Goal: Task Accomplishment & Management: Use online tool/utility

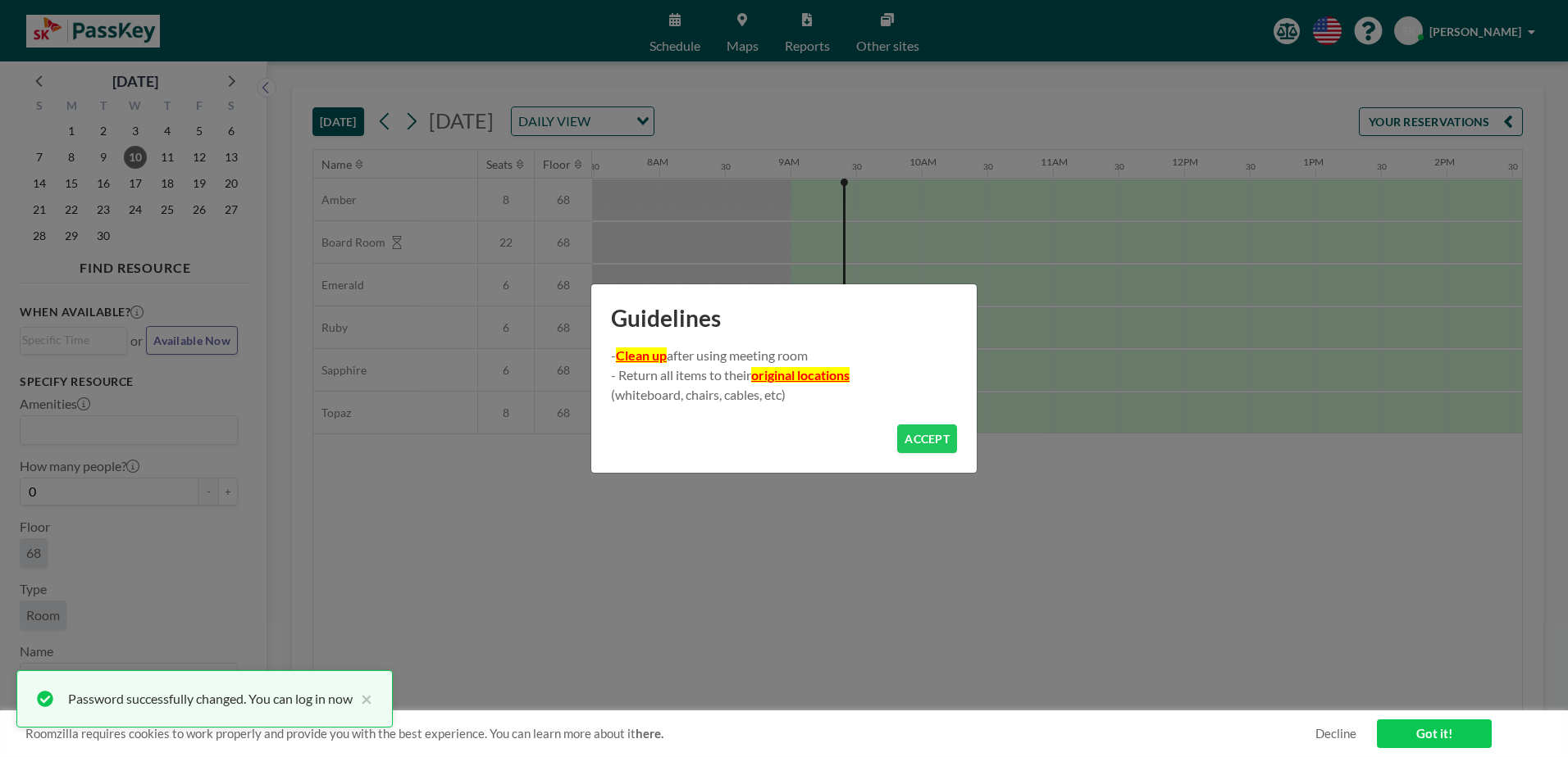
scroll to position [0, 1115]
click at [924, 430] on button "ACCEPT" at bounding box center [927, 439] width 60 height 29
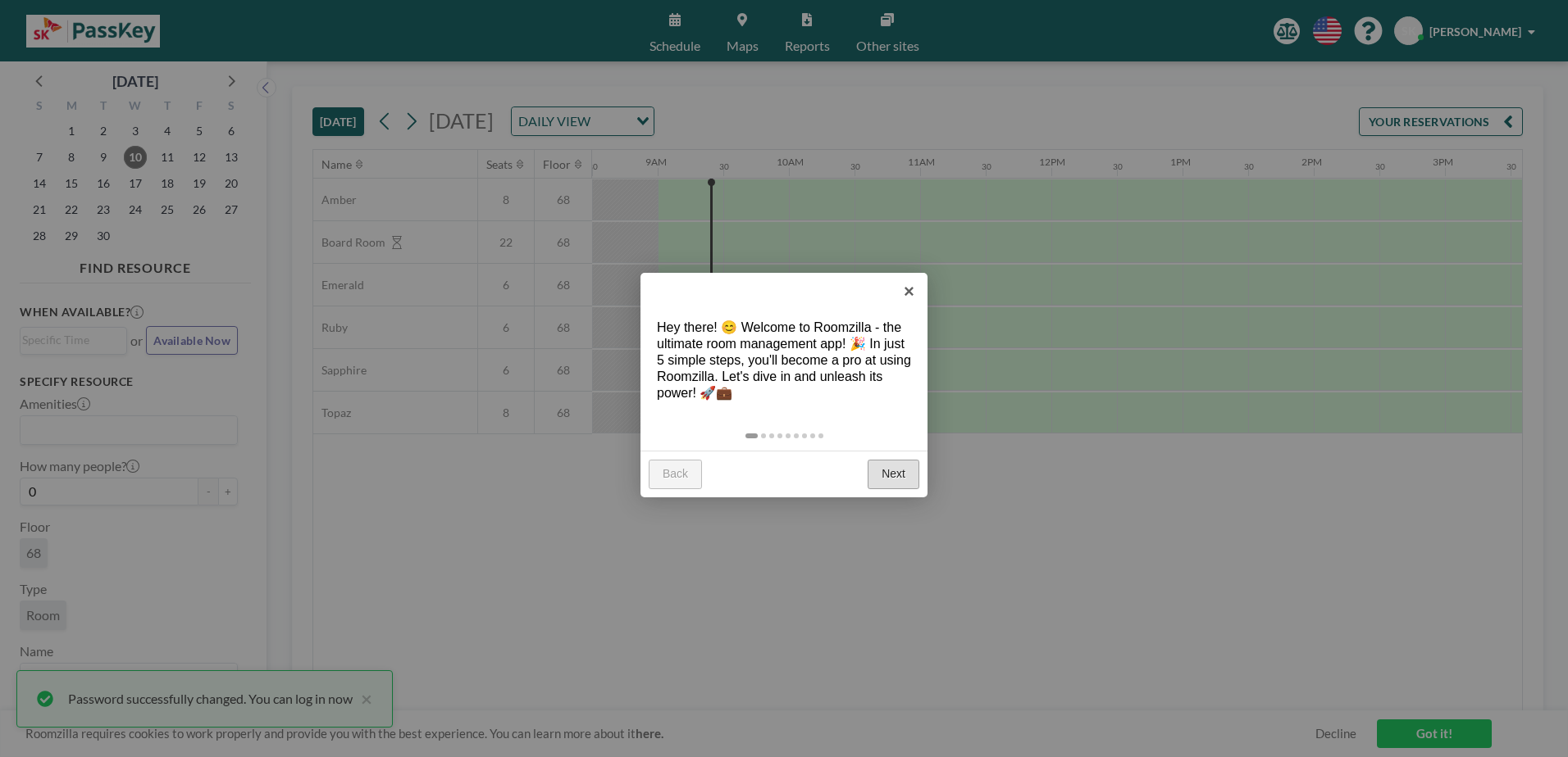
click at [887, 476] on link "Next" at bounding box center [893, 475] width 51 height 30
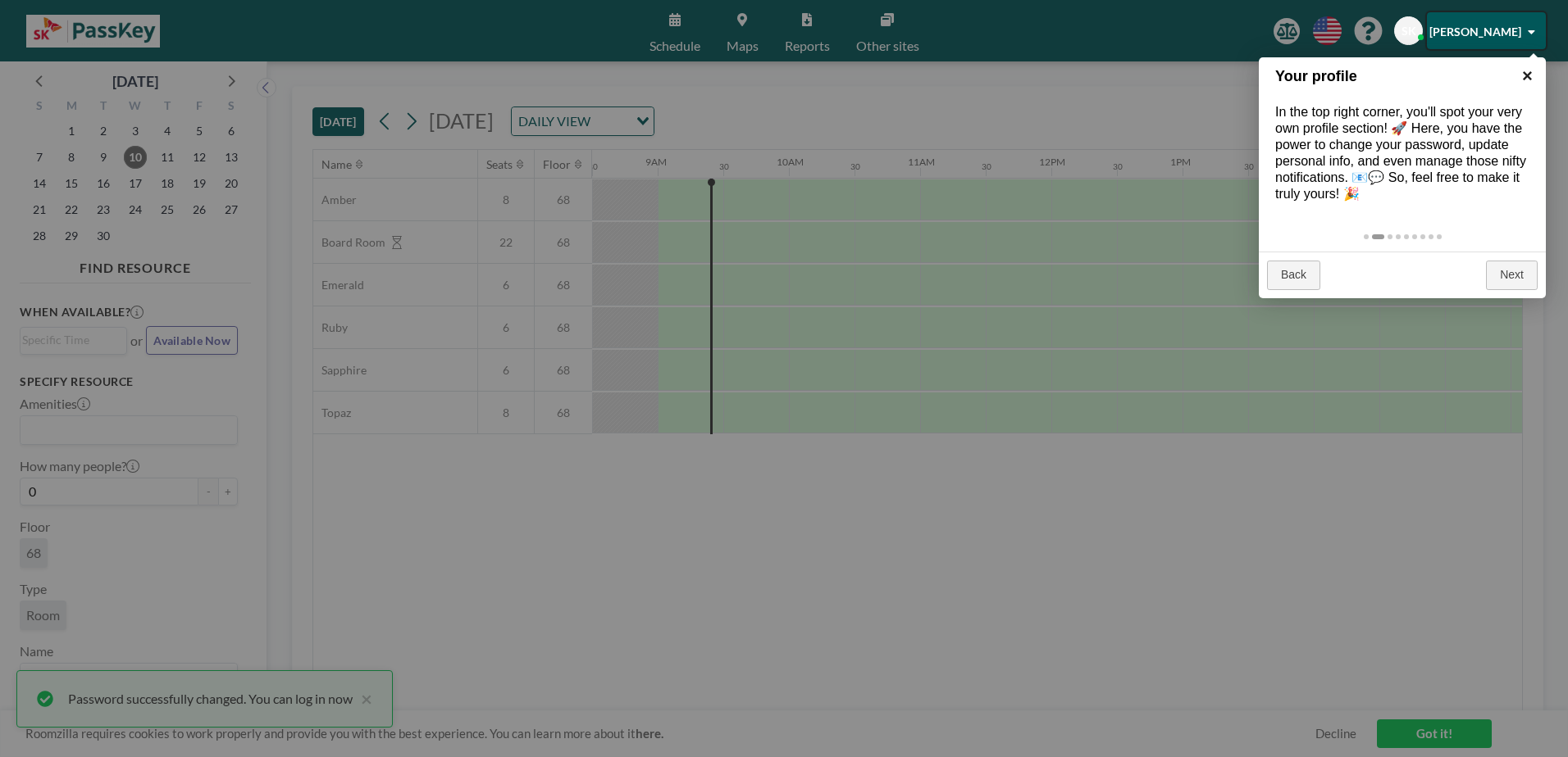
click at [1533, 76] on link "×" at bounding box center [1527, 76] width 37 height 37
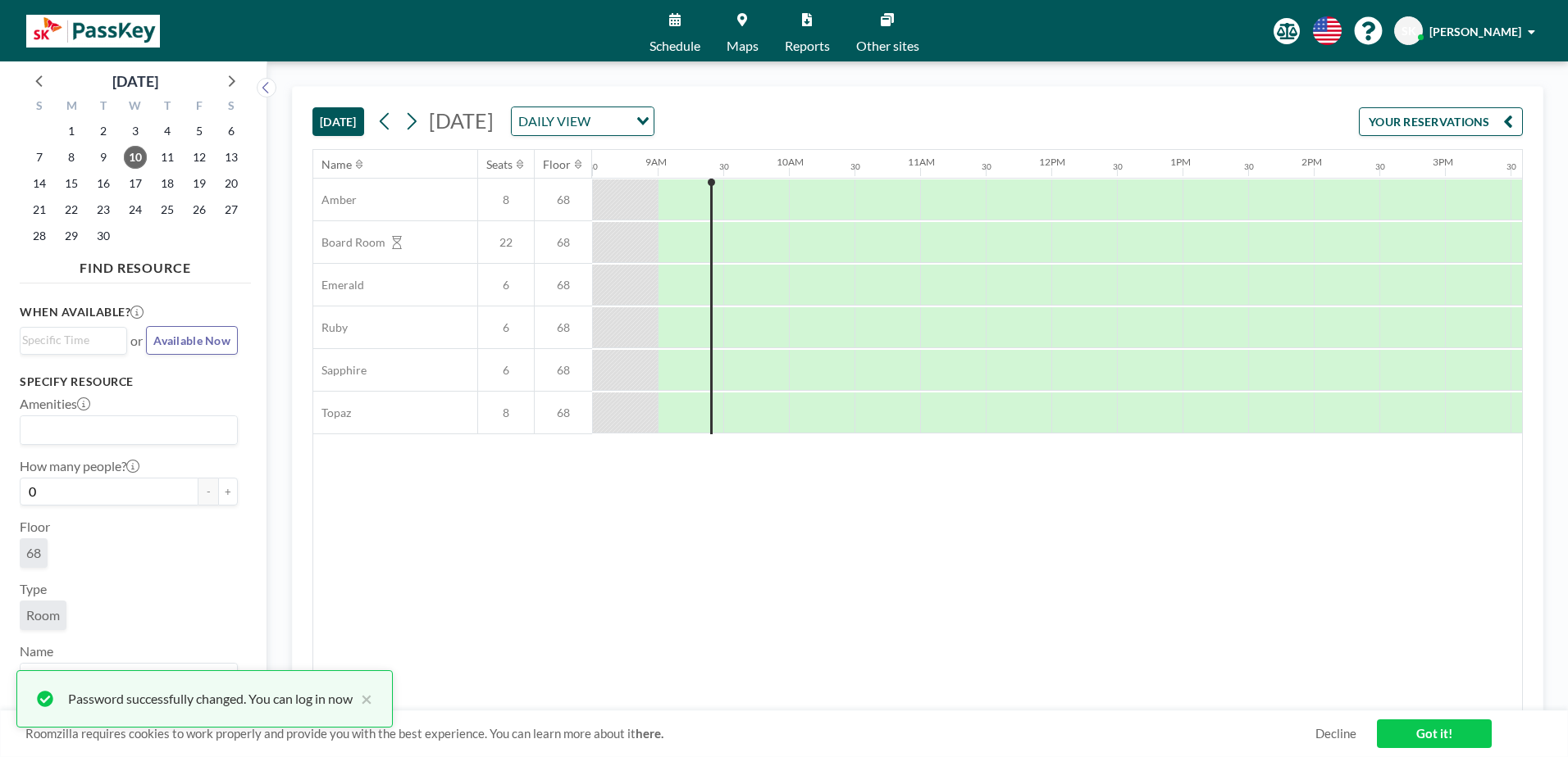
click at [349, 509] on div "Name Seats Floor 12AM 30 1AM 30 2AM 30 3AM 30 4AM 30 5AM 30 6AM 30 7AM 30 8AM 3…" at bounding box center [917, 430] width 1208 height 561
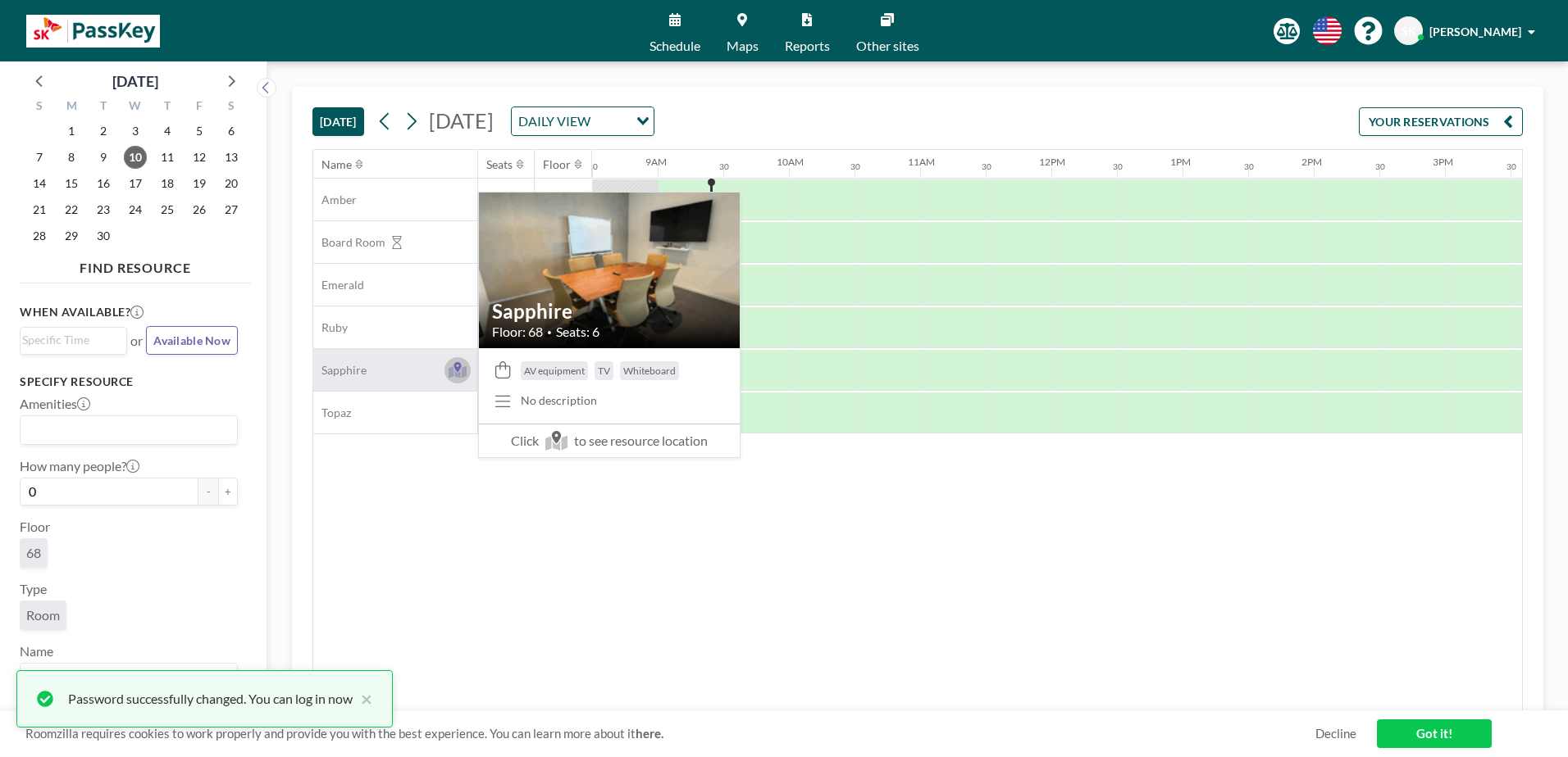
click at [461, 367] on icon at bounding box center [458, 371] width 19 height 17
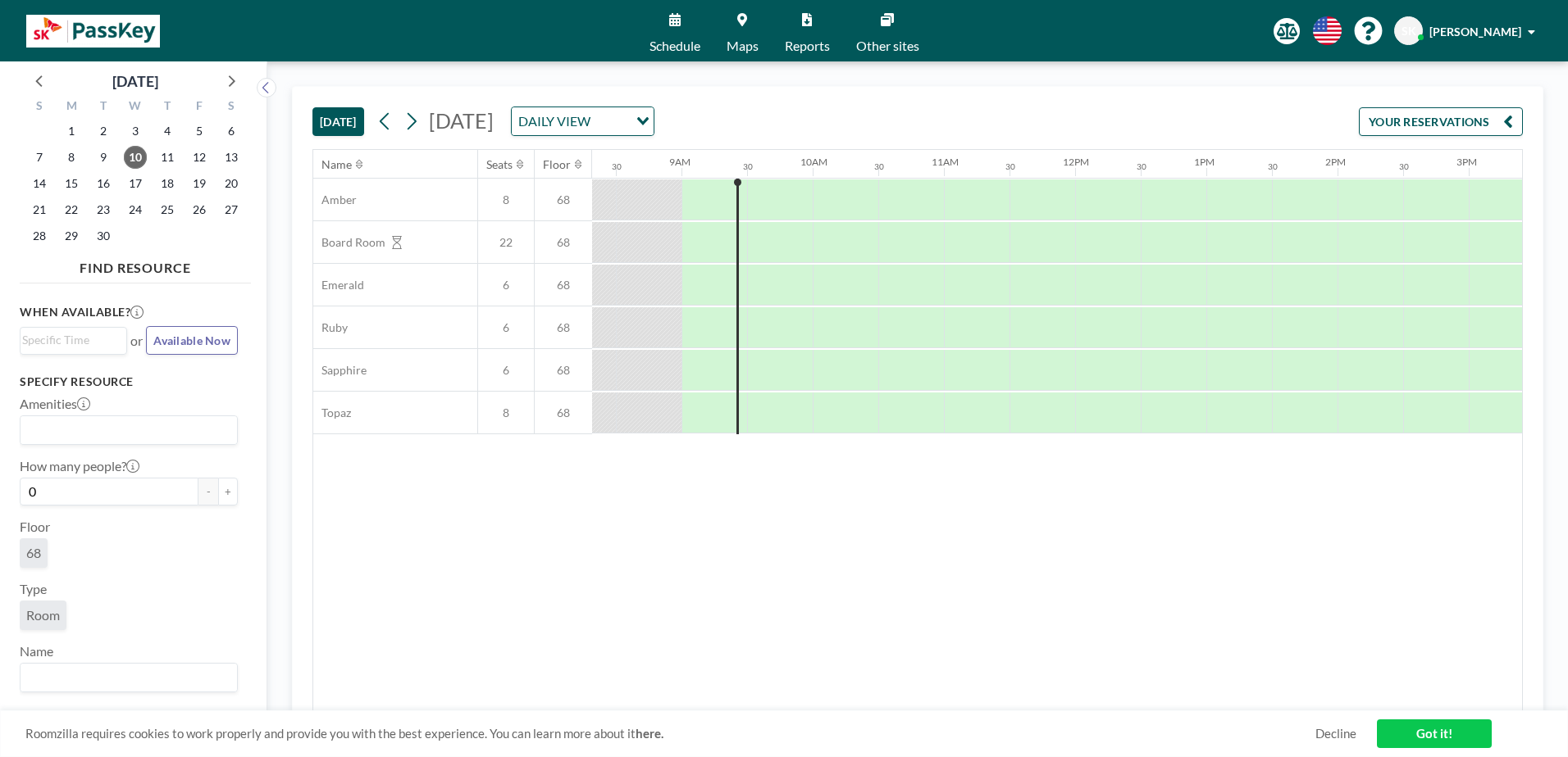
scroll to position [0, 1115]
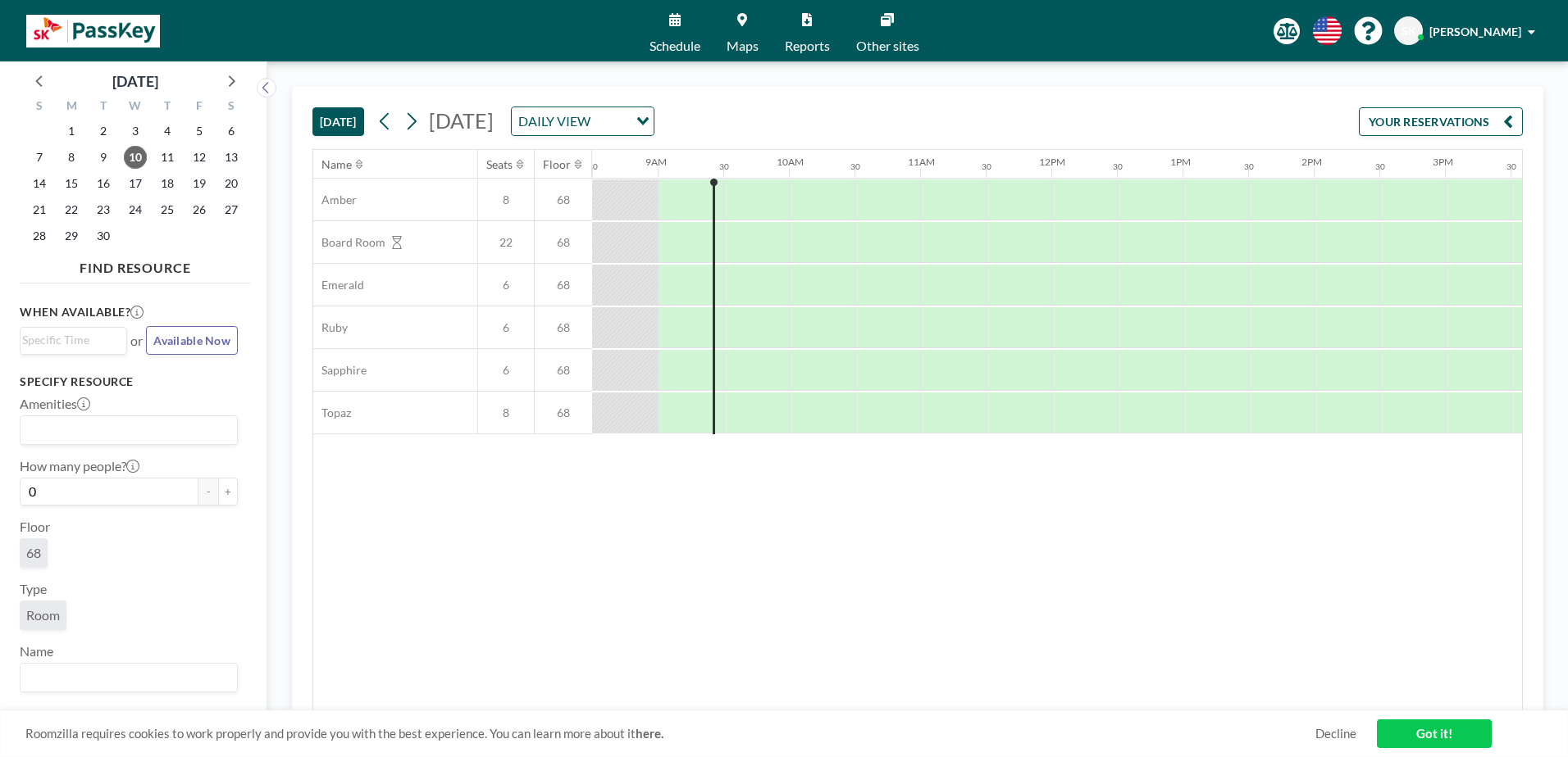
click at [627, 121] on input "Search for option" at bounding box center [610, 121] width 31 height 21
click at [801, 167] on li "WEEKLY VIEW" at bounding box center [815, 174] width 140 height 23
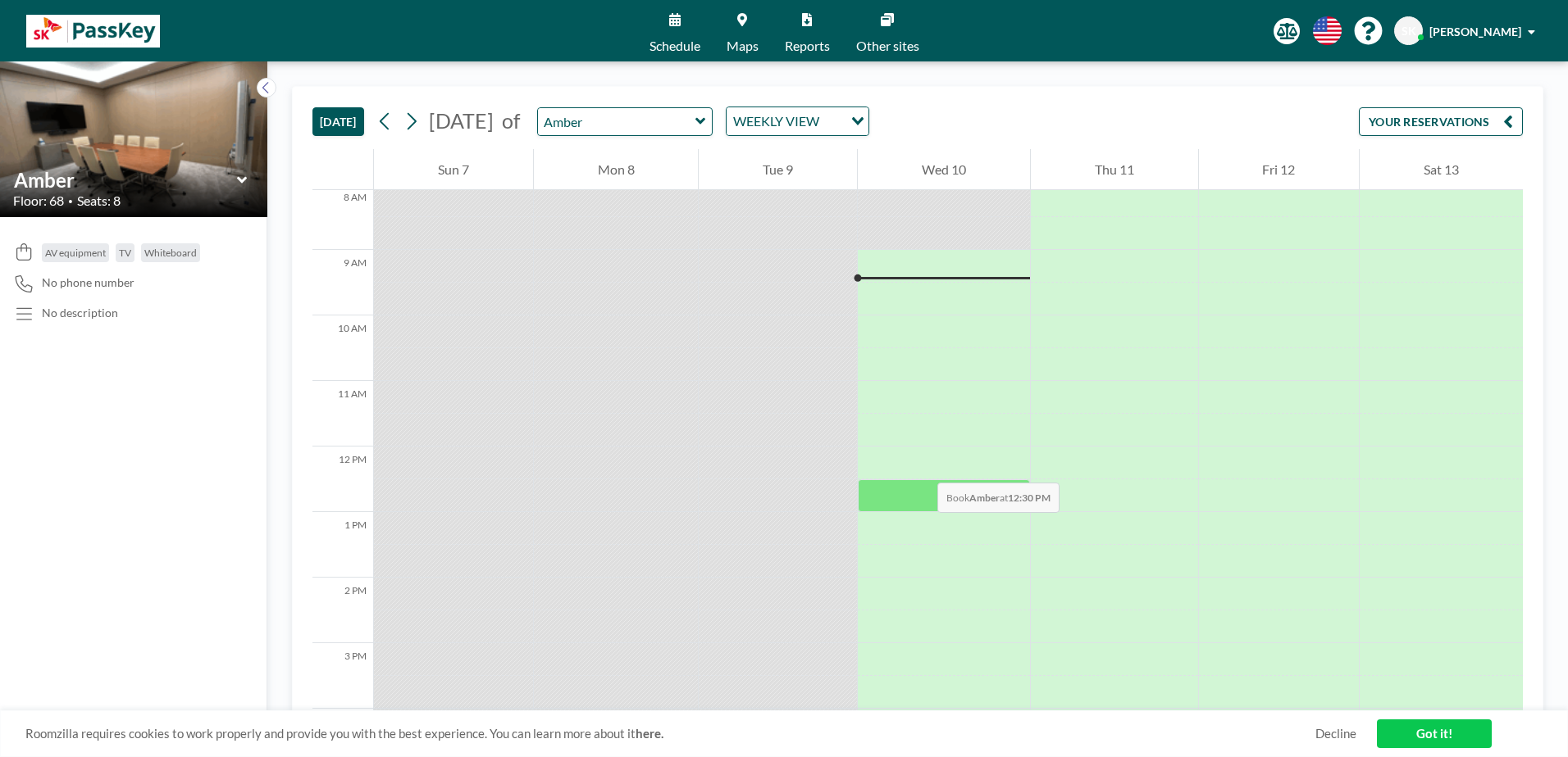
scroll to position [557, 0]
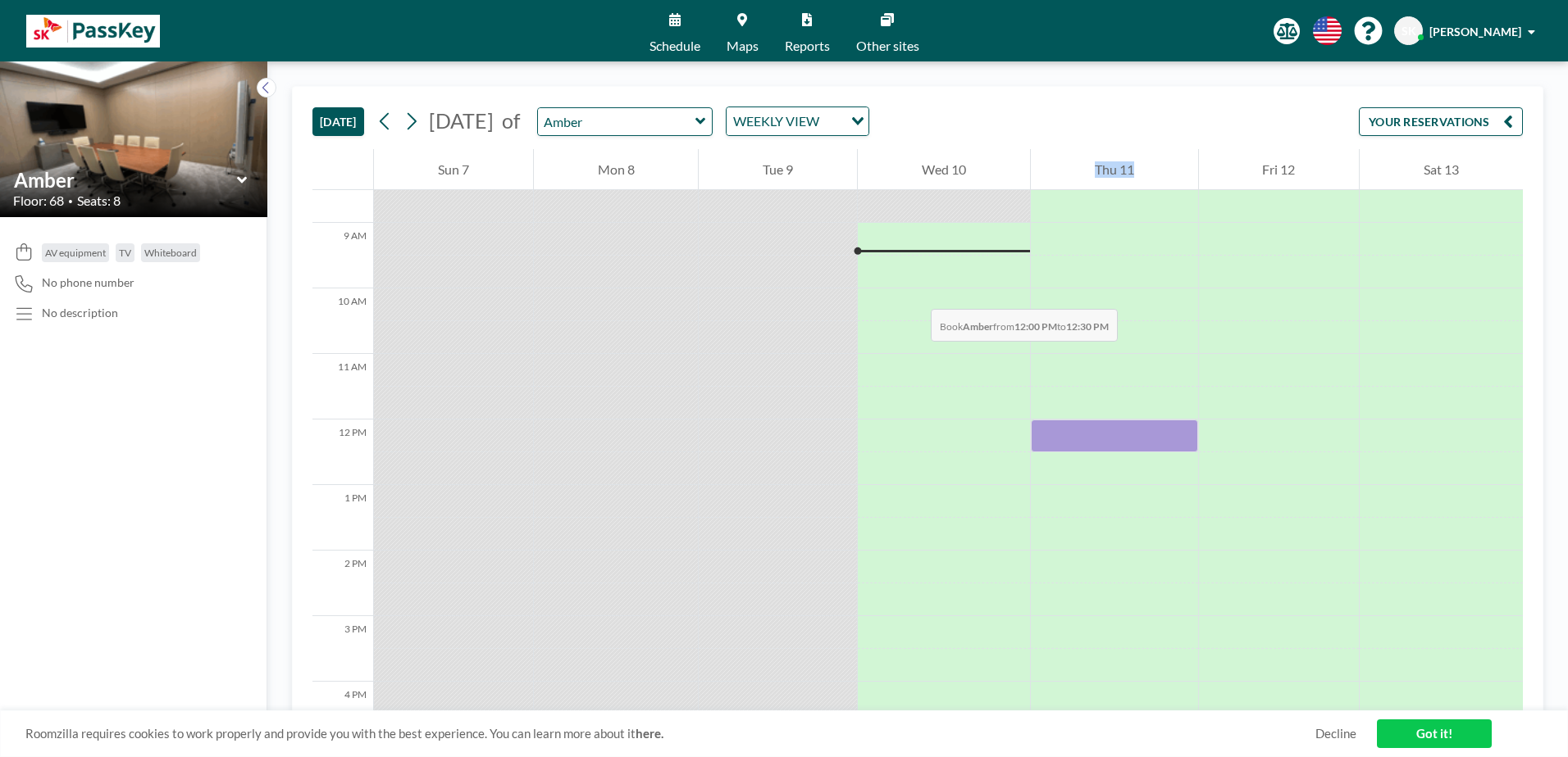
drag, startPoint x: 1007, startPoint y: 400, endPoint x: 883, endPoint y: 302, distance: 158.1
click at [883, 302] on div "12 AM 1 AM 2 AM 3 AM 4 AM 5 AM 6 AM 7 AM 8 AM 9 AM 10 AM 11 AM 12 PM 1 PM 2 PM …" at bounding box center [918, 400] width 1210 height 1615
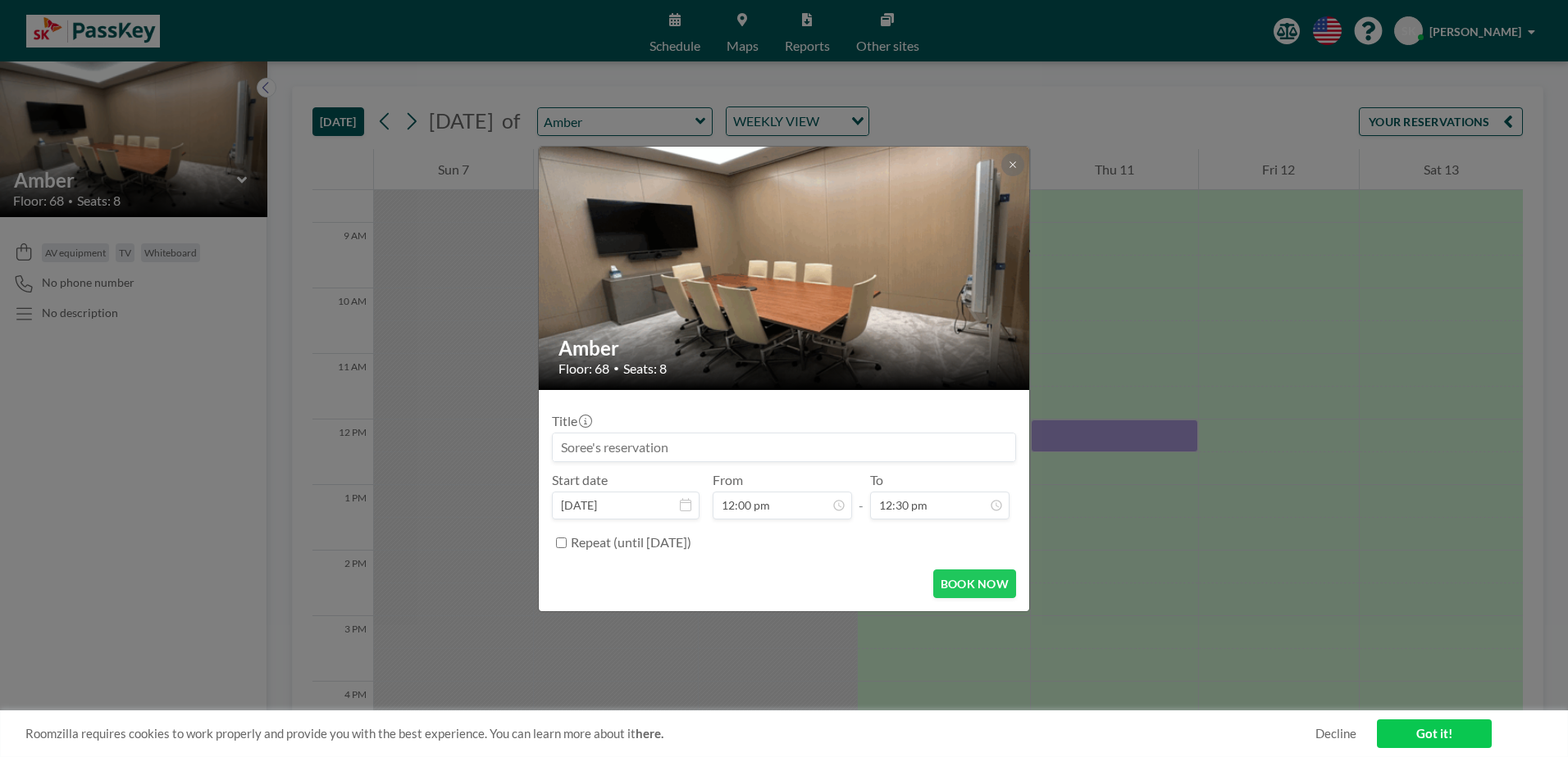
drag, startPoint x: 883, startPoint y: 302, endPoint x: 968, endPoint y: 348, distance: 96.6
click at [968, 348] on h2 "Amber" at bounding box center [784, 348] width 453 height 24
click at [1010, 167] on icon at bounding box center [1012, 164] width 6 height 6
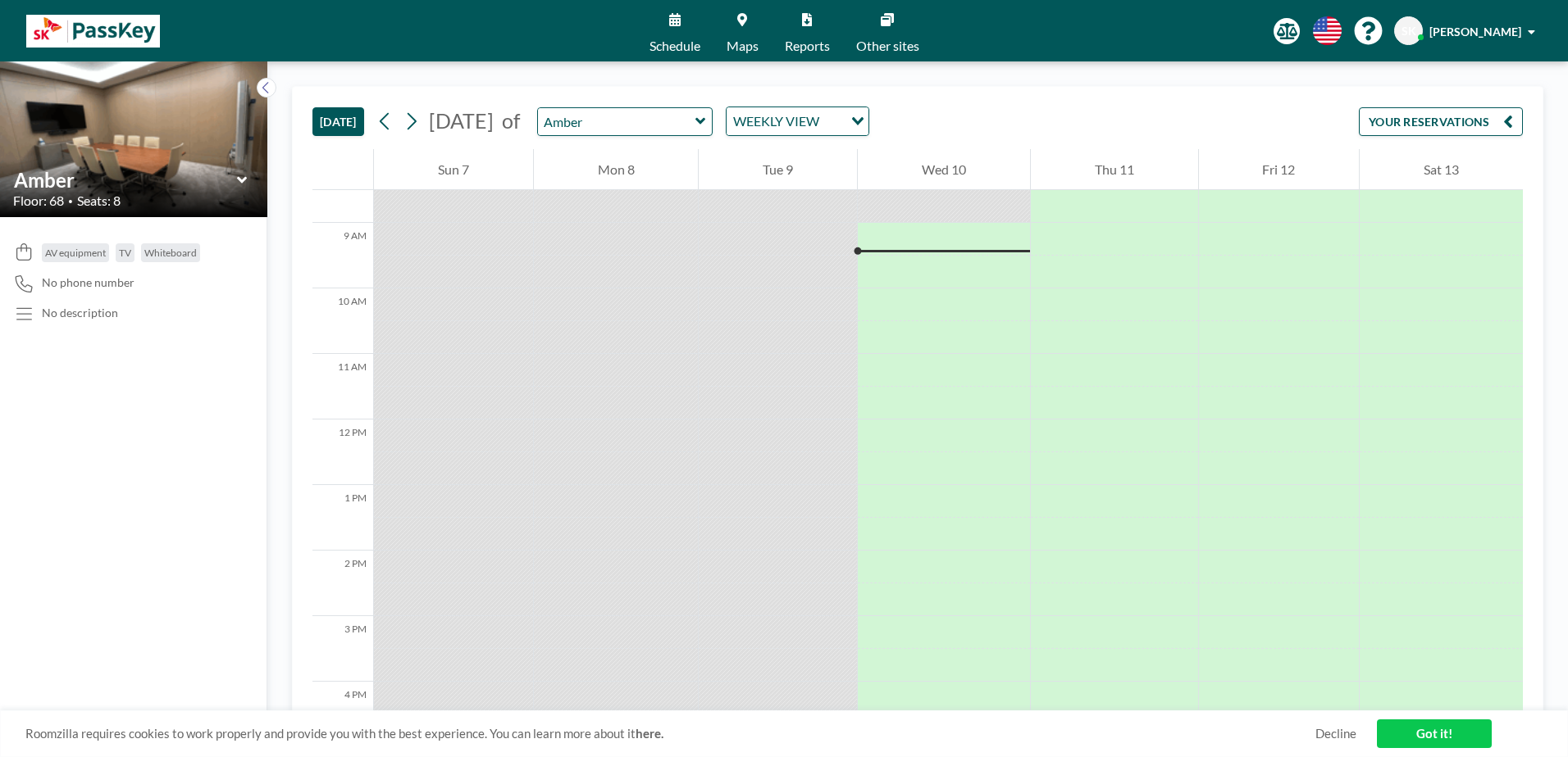
click at [1013, 130] on div "TODAY September 2025 of Amber WEEKLY VIEW Loading... YOUR RESERVATIONS" at bounding box center [918, 118] width 1210 height 63
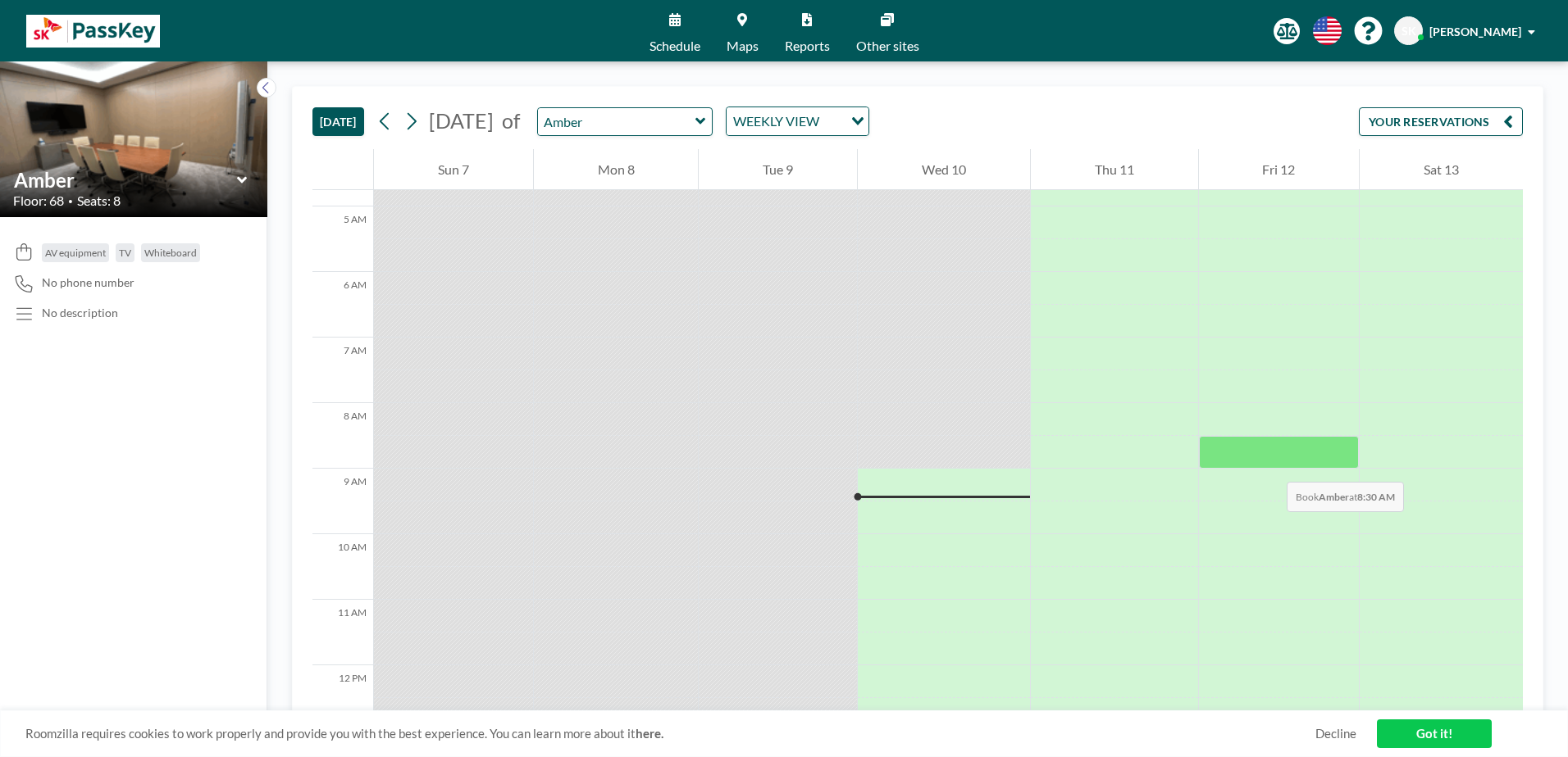
scroll to position [0, 0]
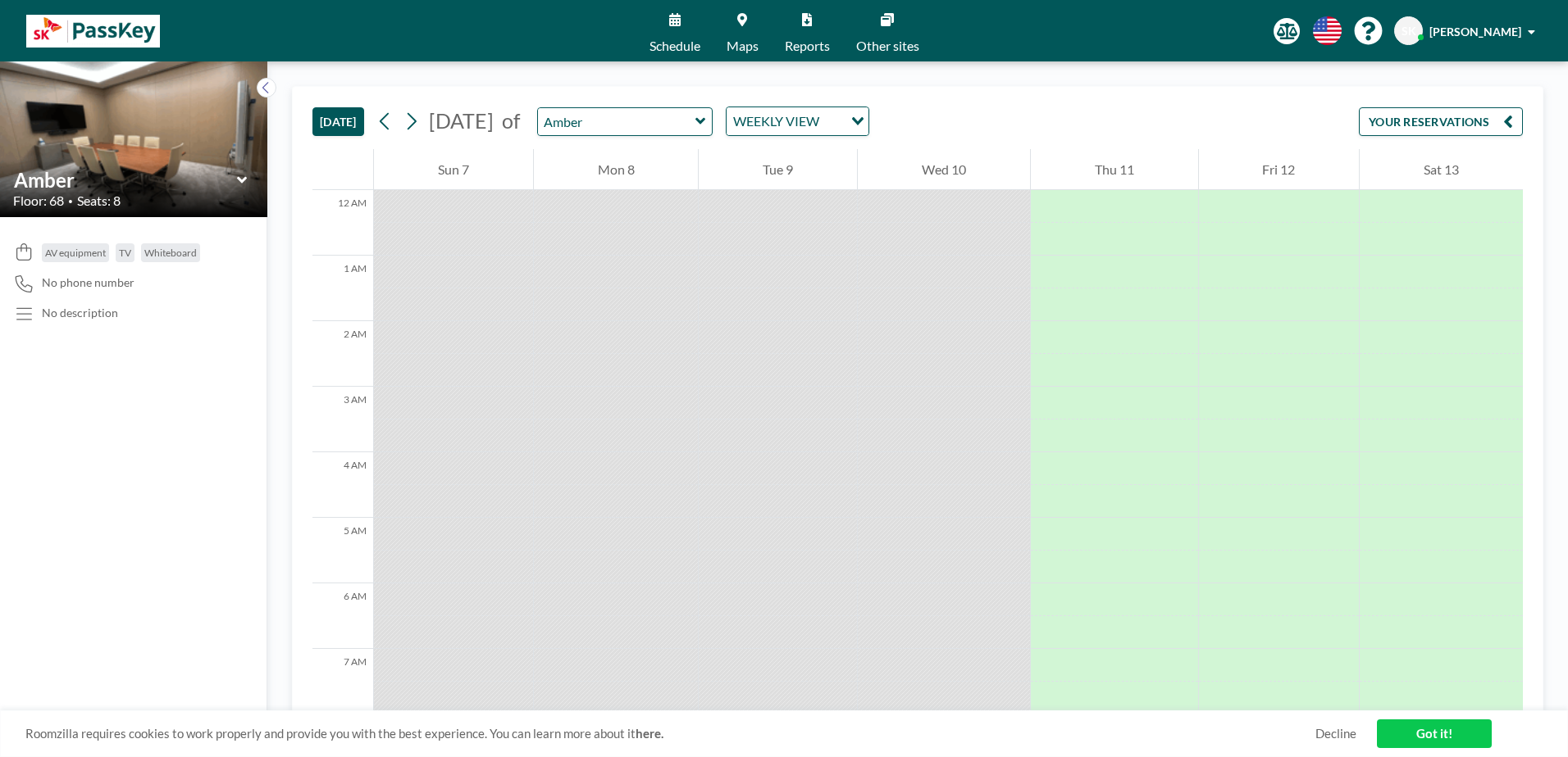
click at [901, 99] on div "TODAY September 2025 of Amber WEEKLY VIEW Loading... YOUR RESERVATIONS" at bounding box center [918, 118] width 1210 height 63
click at [869, 106] on div "WEEKLY VIEW Loading..." at bounding box center [798, 121] width 144 height 30
click at [850, 111] on div "WEEKLY VIEW" at bounding box center [788, 119] width 123 height 24
click at [848, 111] on input "Search for option" at bounding box center [788, 121] width 120 height 21
click at [1014, 94] on div "TODAY September 2025 of Amber WEEKLY VIEW Loading... YOUR RESERVATIONS" at bounding box center [918, 118] width 1210 height 63
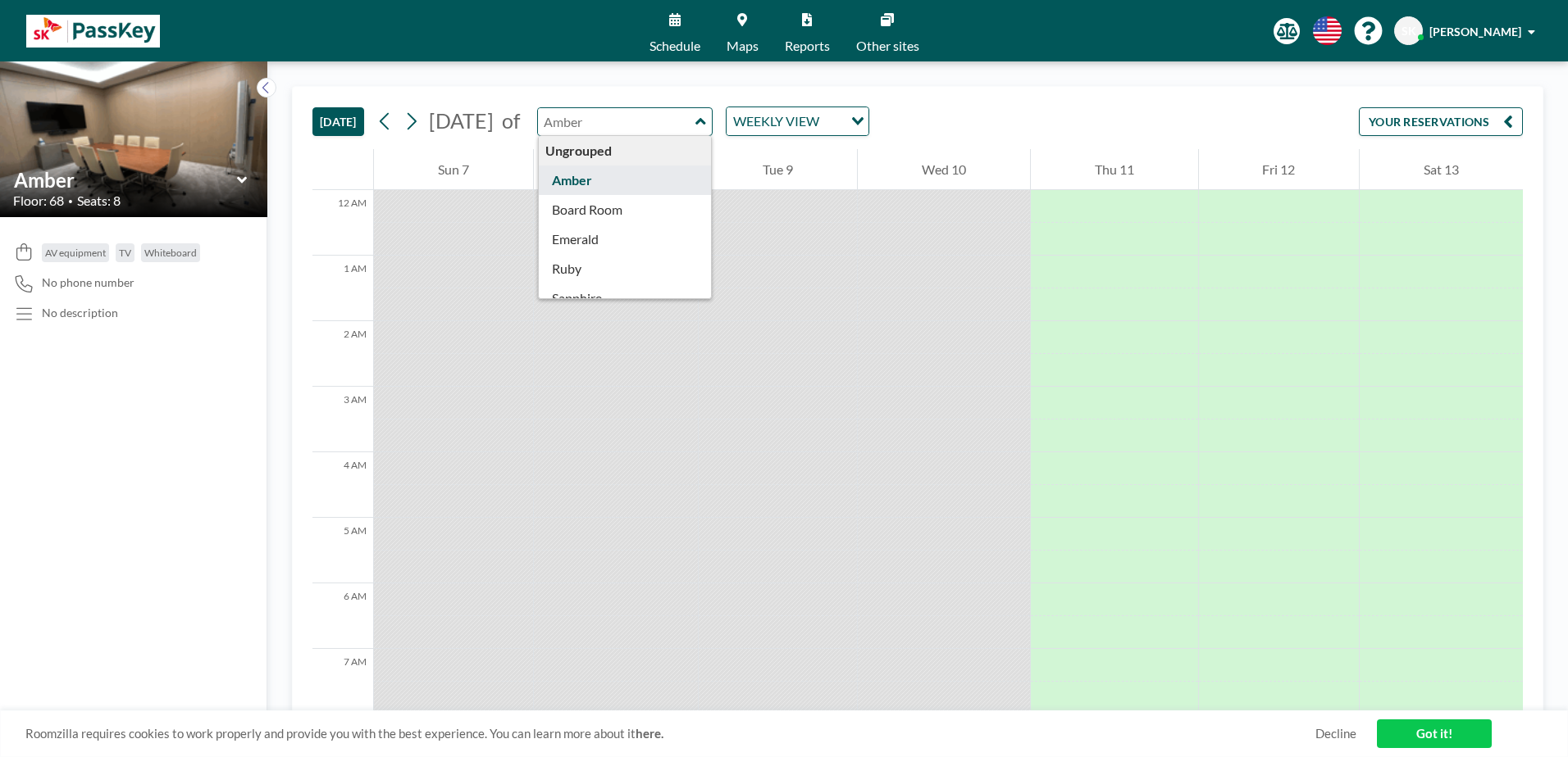
click at [696, 118] on input "text" at bounding box center [616, 121] width 158 height 27
type input "Emerald"
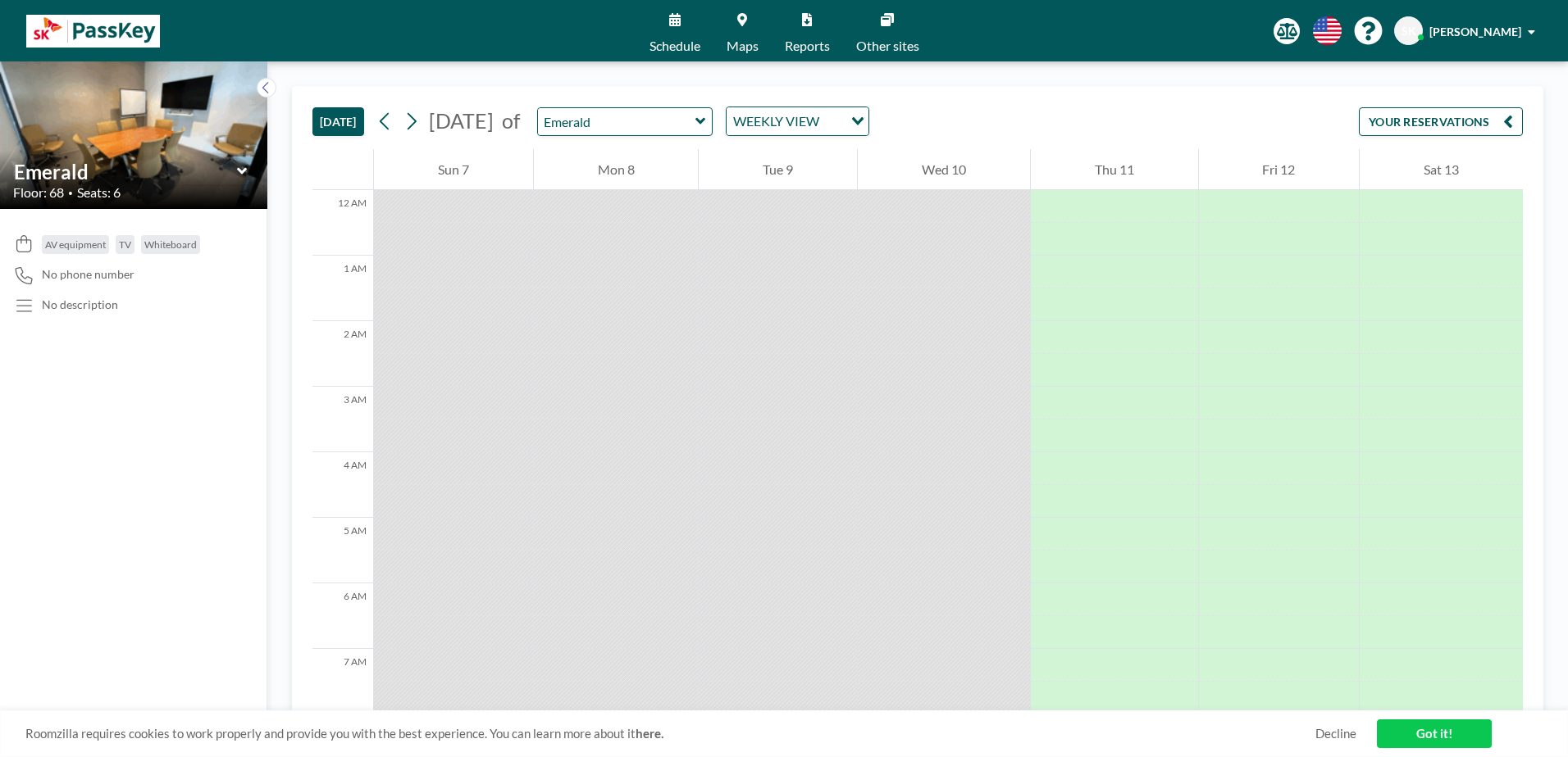
scroll to position [557, 0]
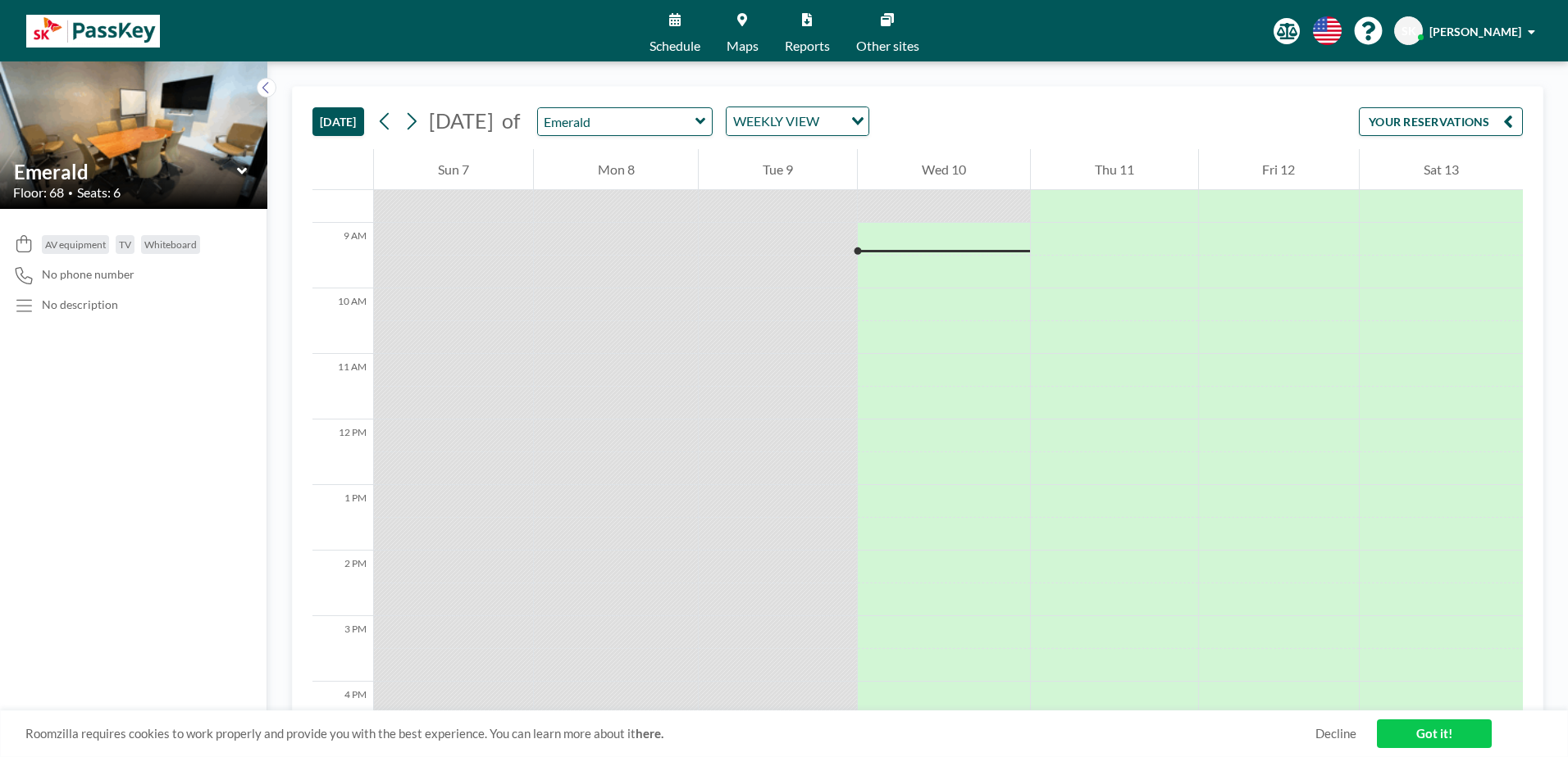
click at [1102, 144] on div "TODAY September 2025 of Emerald WEEKLY VIEW Loading... YOUR RESERVATIONS" at bounding box center [918, 118] width 1210 height 63
click at [850, 112] on div "WEEKLY VIEW" at bounding box center [788, 119] width 123 height 24
click at [1031, 124] on div "TODAY September 2025 of Emerald WEEKLY VIEW Loading... YOUR RESERVATIONS" at bounding box center [918, 118] width 1210 height 63
drag, startPoint x: 1225, startPoint y: 120, endPoint x: 1171, endPoint y: 120, distance: 54.0
click at [1212, 120] on div "TODAY September 2025 of Emerald WEEKLY VIEW Loading... YOUR RESERVATIONS" at bounding box center [918, 118] width 1210 height 63
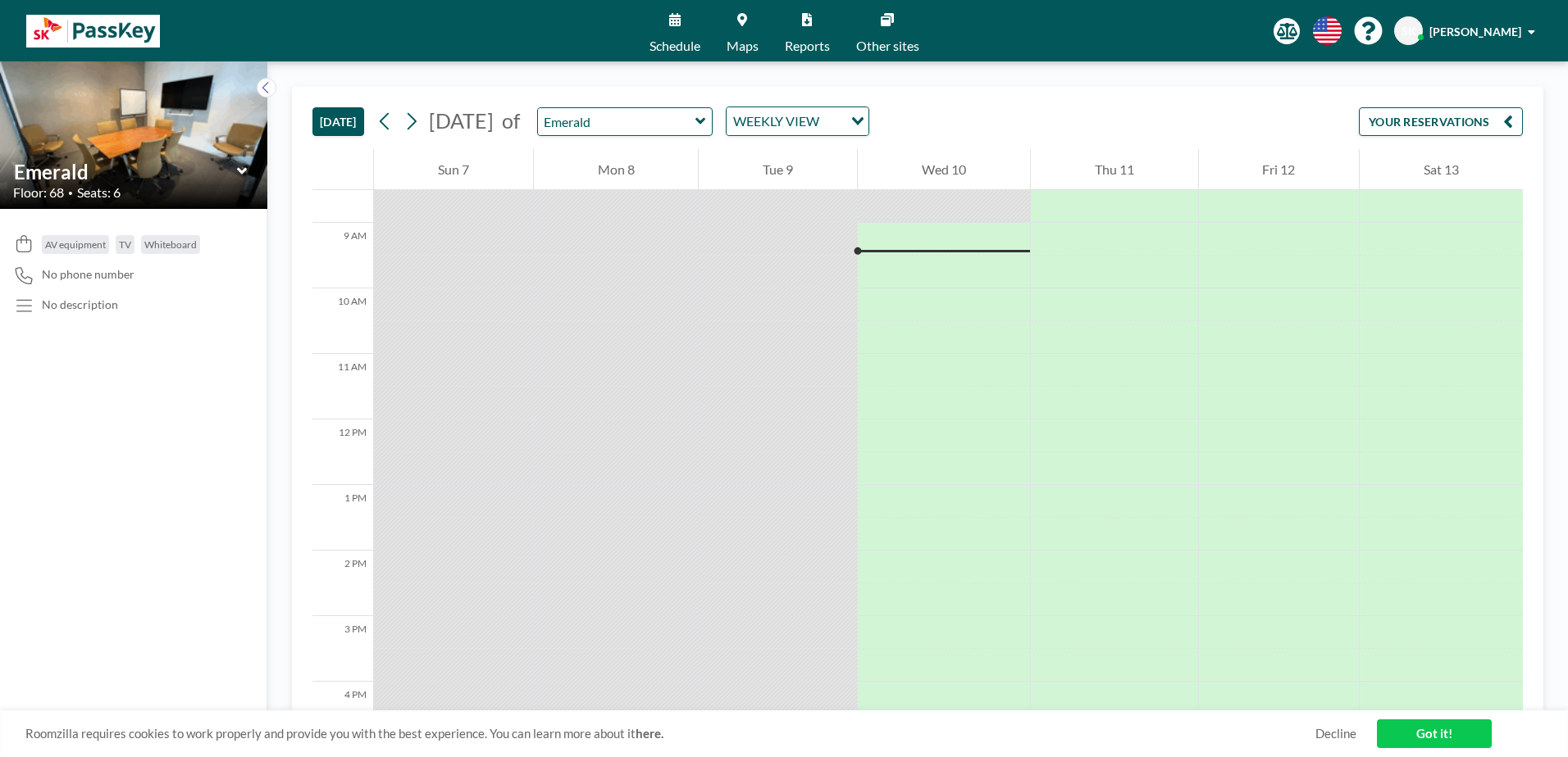
click at [628, 20] on div "Schedule Maps Reports Other sites English Polski 日本語 Española SK Soree Kim" at bounding box center [784, 31] width 1568 height 62
click at [664, 20] on link "Schedule" at bounding box center [674, 31] width 78 height 62
click at [657, 29] on link "Schedule" at bounding box center [674, 31] width 78 height 62
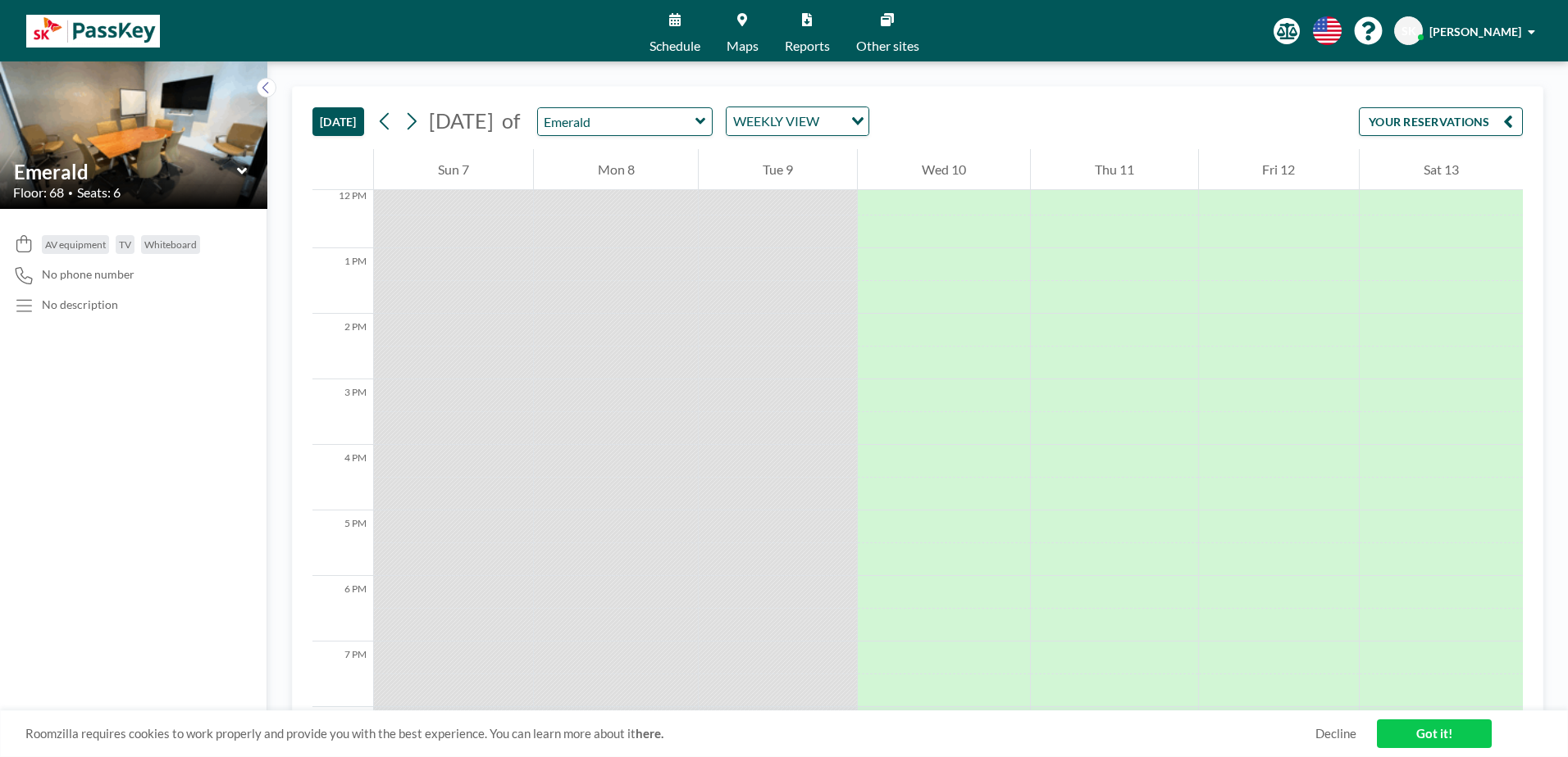
scroll to position [967, 0]
click at [1092, 119] on div "TODAY September 2025 of Emerald WEEKLY VIEW Loading... YOUR RESERVATIONS" at bounding box center [918, 118] width 1210 height 63
click at [1393, 115] on button "YOUR RESERVATIONS" at bounding box center [1441, 121] width 164 height 29
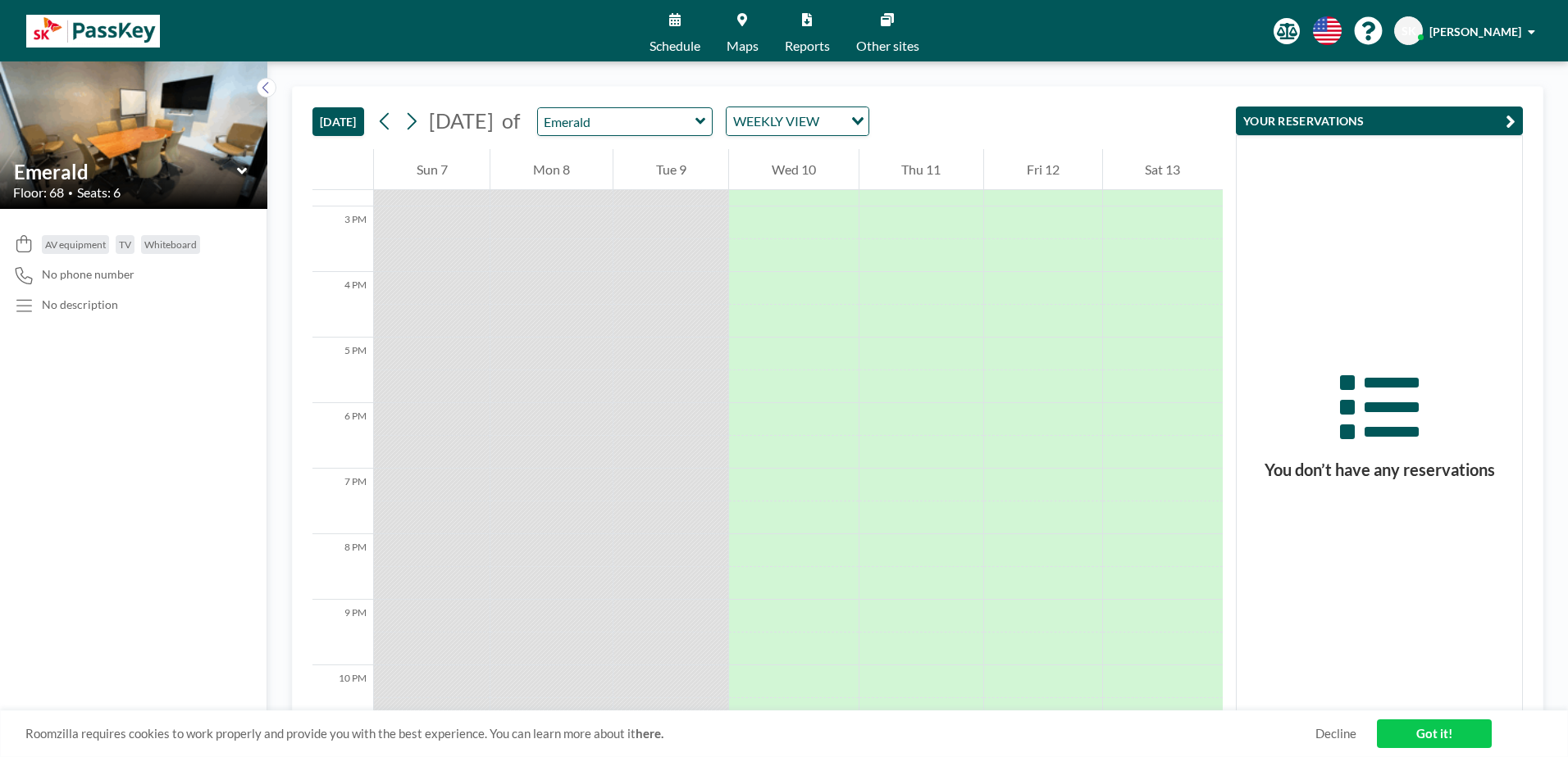
click at [1391, 107] on button "YOUR RESERVATIONS" at bounding box center [1378, 120] width 287 height 29
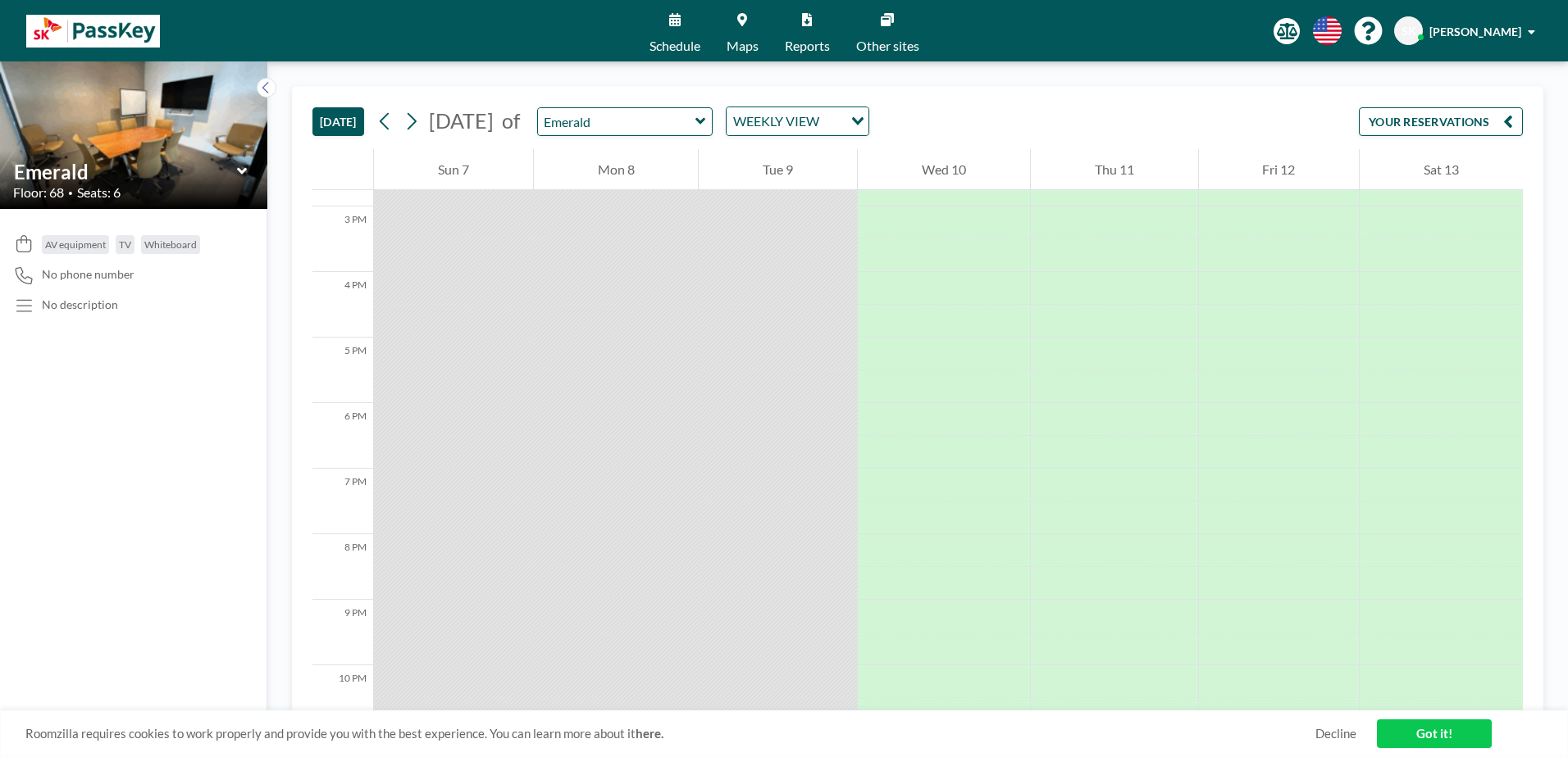
click at [1416, 36] on span "SK" at bounding box center [1408, 31] width 15 height 15
click at [1467, 30] on span "[PERSON_NAME]" at bounding box center [1475, 31] width 92 height 14
click at [1161, 105] on div "TODAY September 2025 of Emerald WEEKLY VIEW Loading... YOUR RESERVATIONS" at bounding box center [918, 118] width 1210 height 63
click at [904, 23] on link "Other sites" at bounding box center [888, 31] width 90 height 62
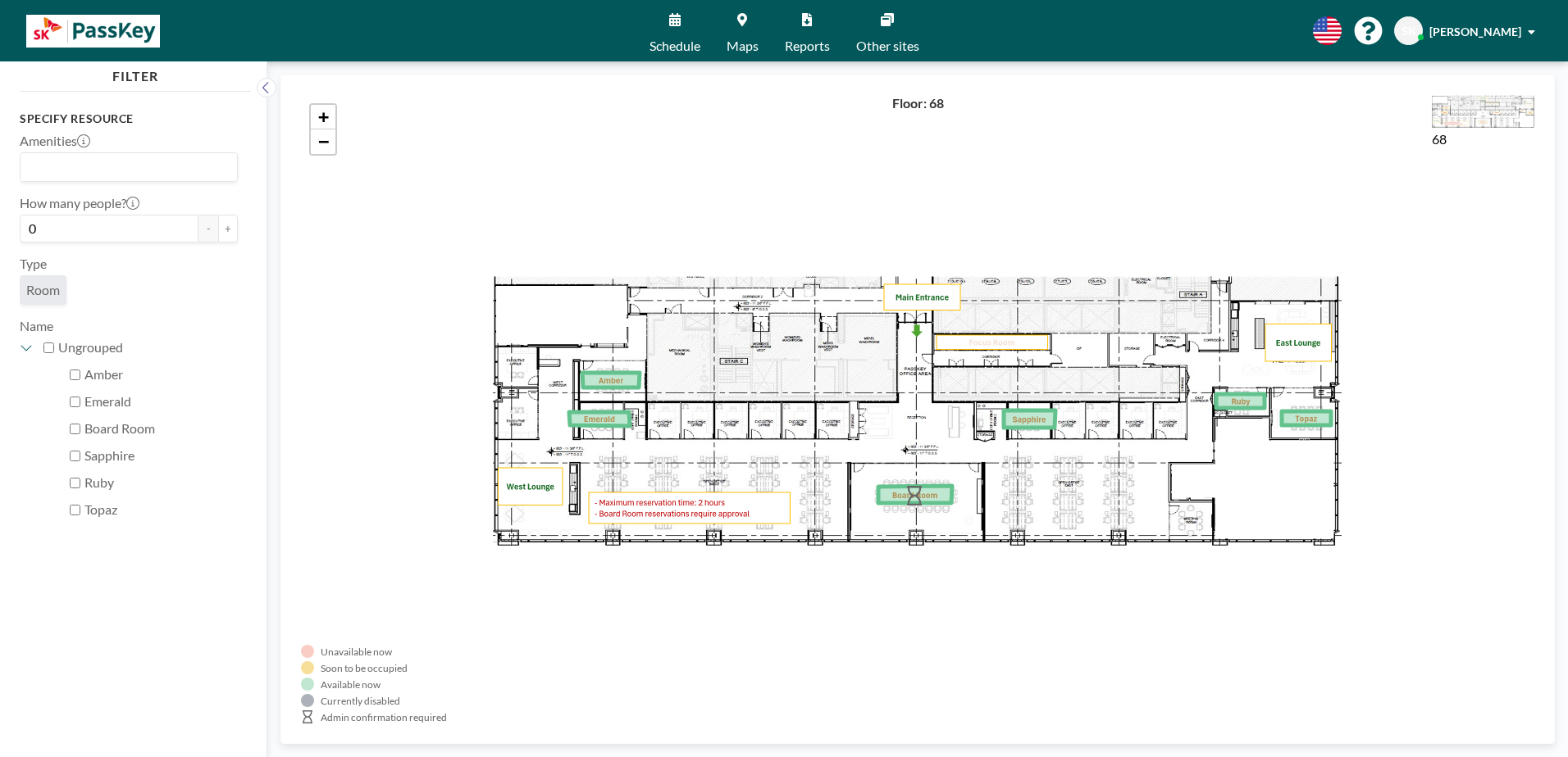
click at [694, 34] on link "Schedule" at bounding box center [674, 31] width 78 height 62
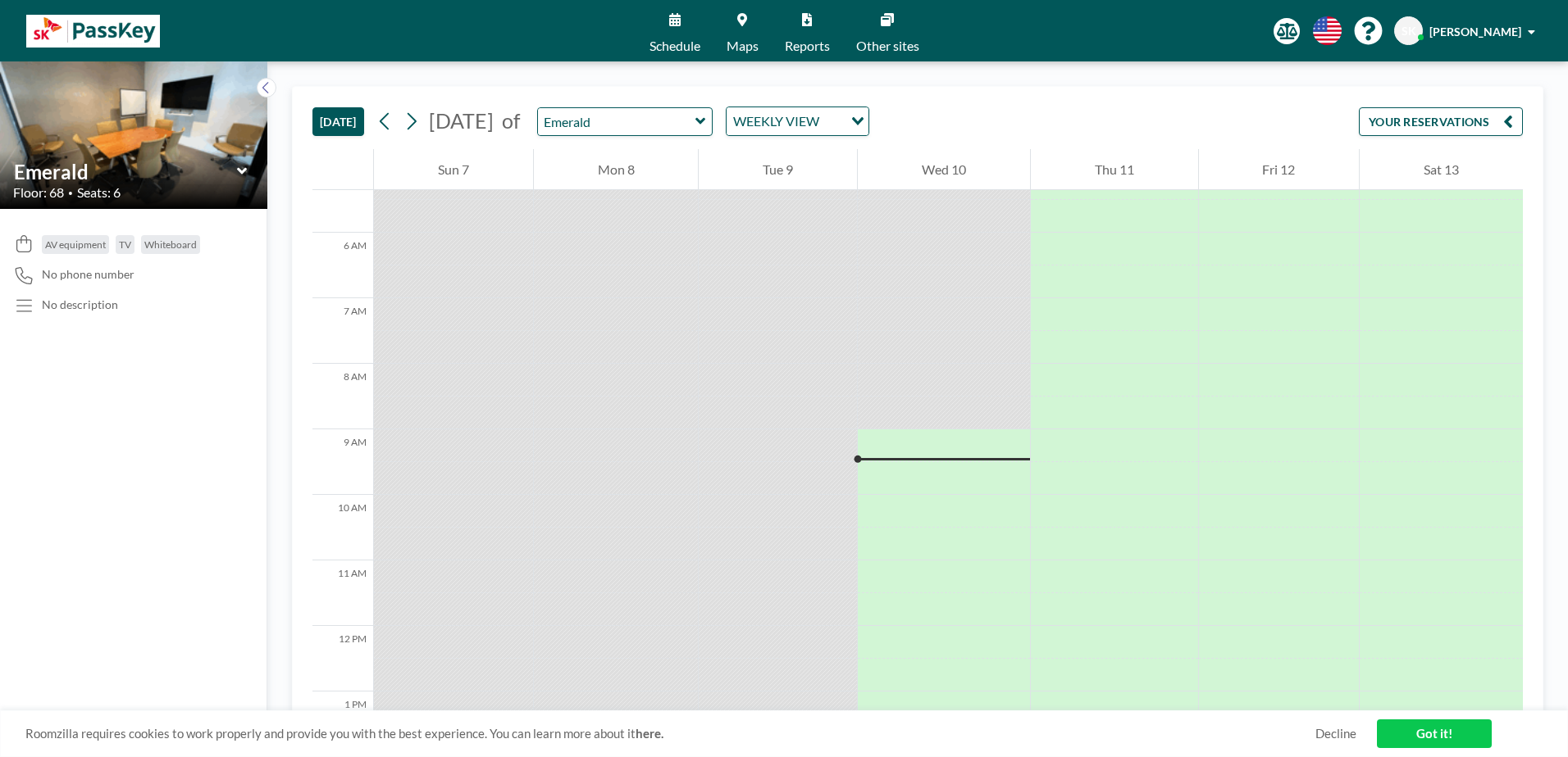
scroll to position [557, 0]
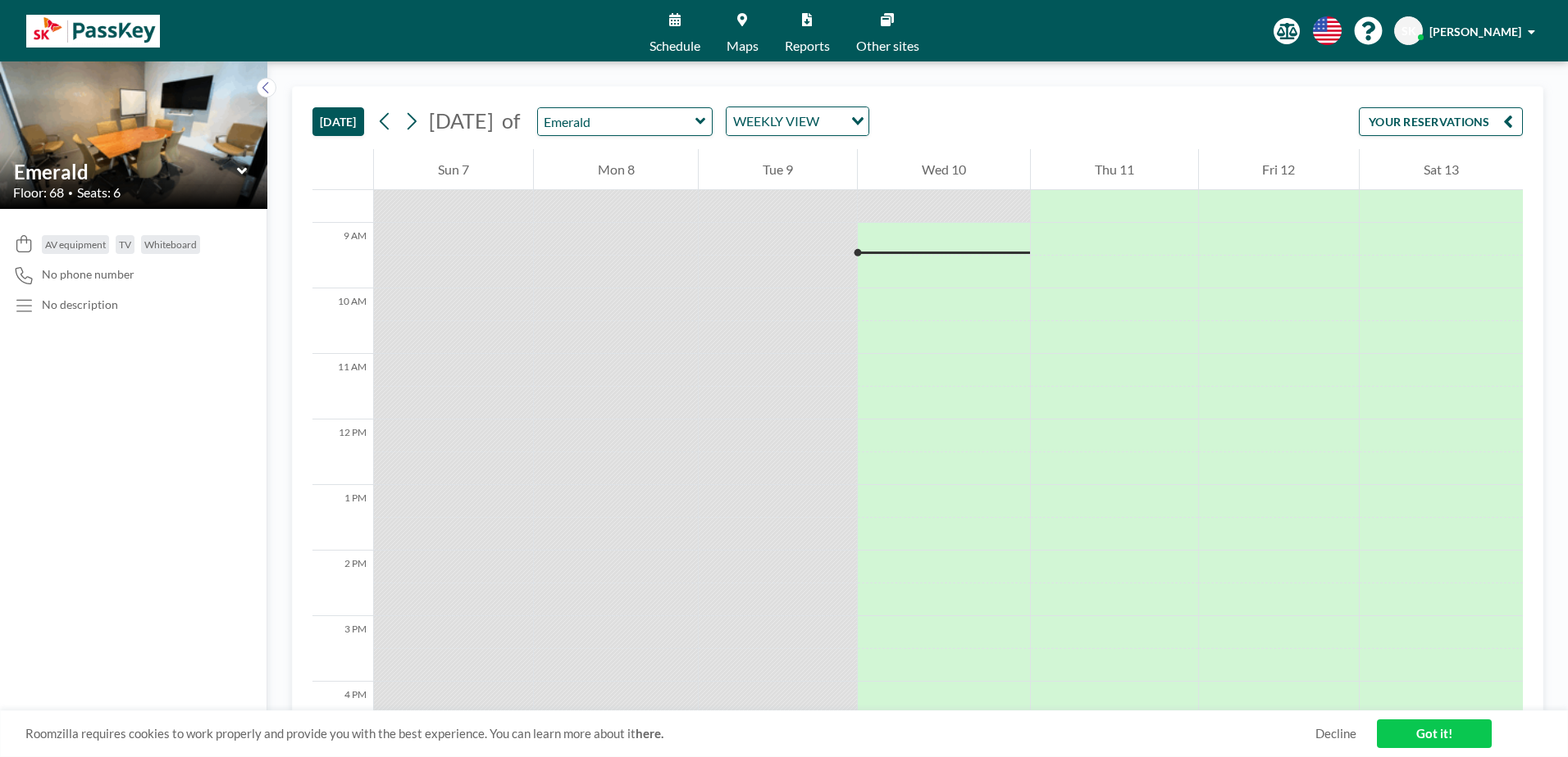
click at [350, 56] on div "Schedule Maps Reports Other sites English Polski 日本語 Española SK Soree Kim" at bounding box center [784, 31] width 1568 height 62
